Goal: Transaction & Acquisition: Purchase product/service

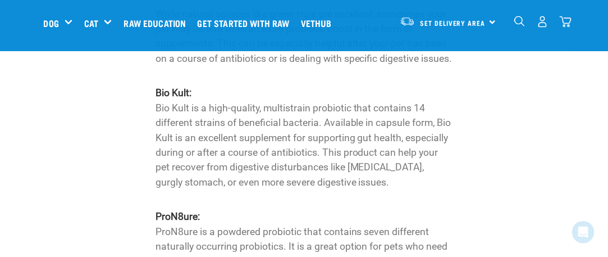
scroll to position [1598, 0]
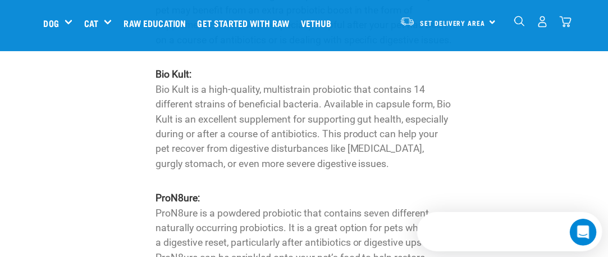
drag, startPoint x: 614, startPoint y: 15, endPoint x: 257, endPoint y: 194, distance: 398.5
click at [598, 138] on html "Start your pet’s raw journey today – take our quick pet questionnaire. Delivery…" at bounding box center [304, 82] width 608 height 3360
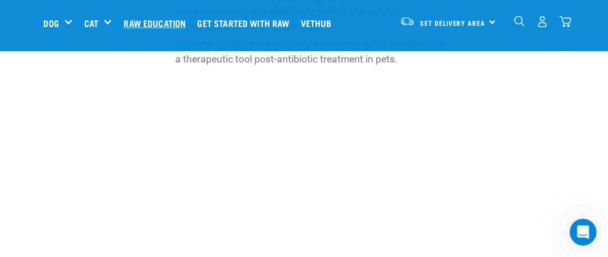
scroll to position [2608, 0]
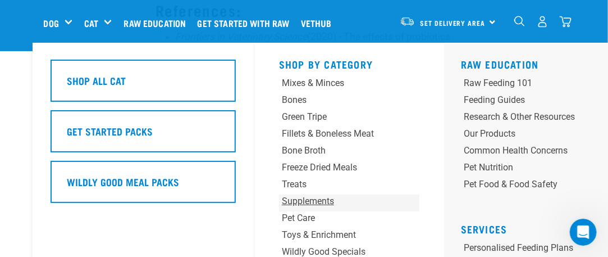
click at [318, 202] on div "Supplements" at bounding box center [337, 200] width 111 height 13
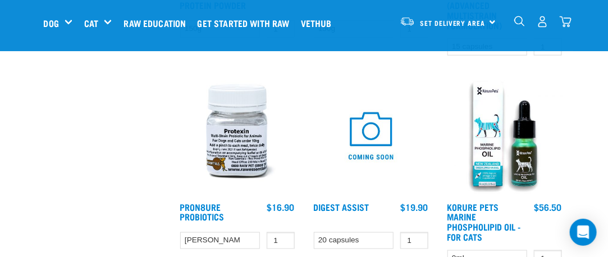
scroll to position [513, 0]
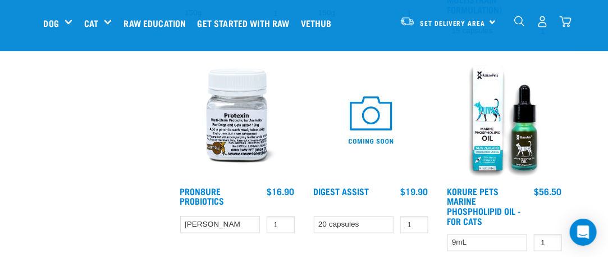
click at [240, 130] on img at bounding box center [238, 120] width 120 height 120
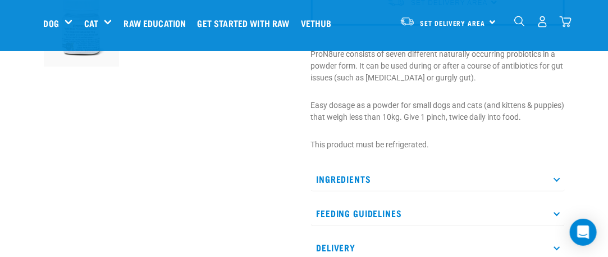
scroll to position [396, 0]
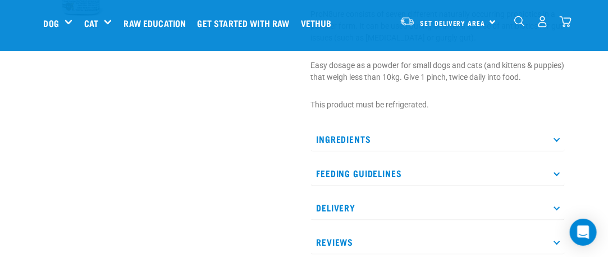
click at [557, 137] on icon at bounding box center [557, 138] width 6 height 6
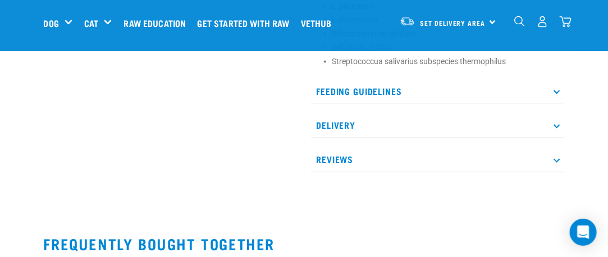
scroll to position [629, 0]
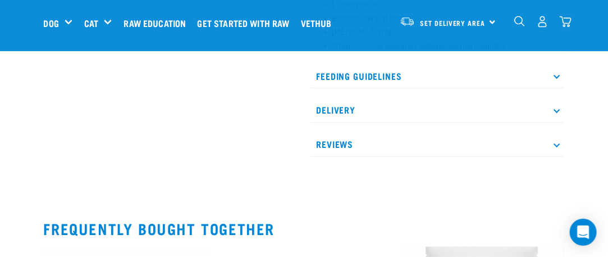
click at [560, 76] on p "Feeding Guidelines" at bounding box center [438, 75] width 254 height 25
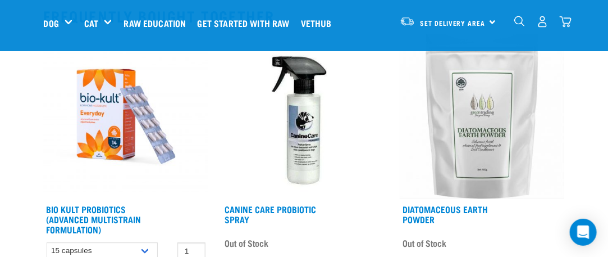
scroll to position [959, 0]
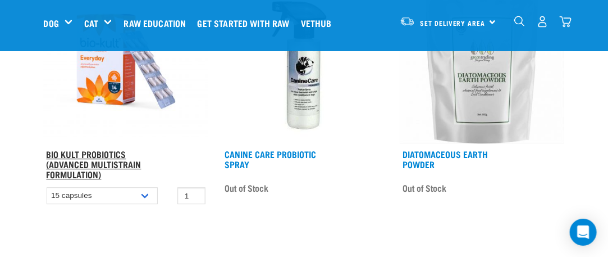
click at [98, 153] on link "Bio Kult Probiotics (Advanced Multistrain Formulation)" at bounding box center [94, 163] width 95 height 25
